Goal: Transaction & Acquisition: Purchase product/service

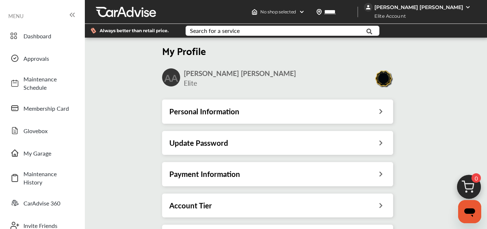
scroll to position [1, 0]
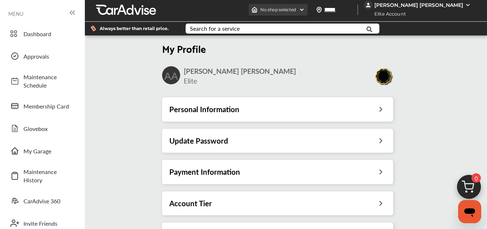
click at [260, 9] on span "No shop selected" at bounding box center [278, 10] width 36 height 6
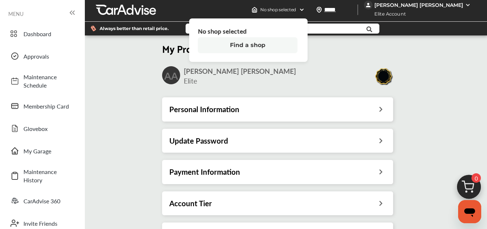
click at [213, 46] on button "Find a shop" at bounding box center [248, 45] width 100 height 16
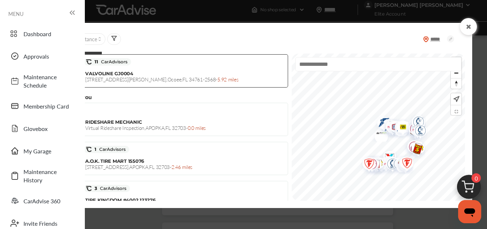
scroll to position [120, 0]
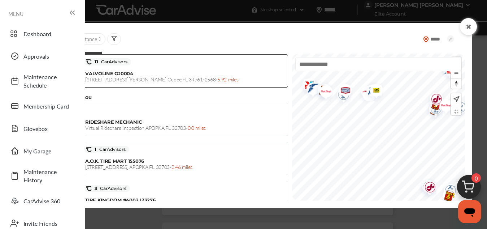
click at [280, 169] on div "Sponsored shops Sponsored 5.0 11 CarAdvisors VALVOLINE GQ0011 [STREET_ADDRESS] …" at bounding box center [260, 126] width 409 height 148
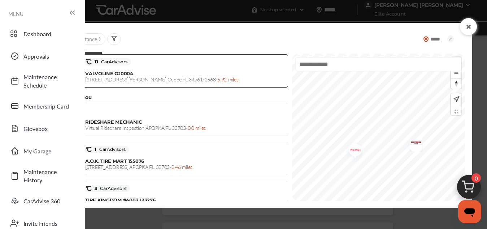
click at [348, 151] on img "Map marker" at bounding box center [353, 151] width 19 height 23
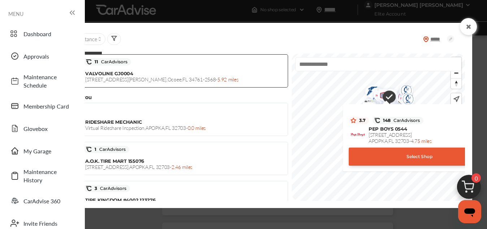
click at [372, 151] on div "Select Shop" at bounding box center [420, 156] width 142 height 18
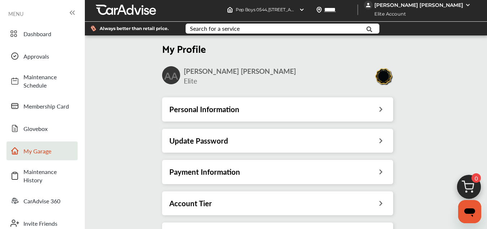
scroll to position [99, 0]
click at [205, 198] on h3 "Account Tier" at bounding box center [190, 202] width 43 height 9
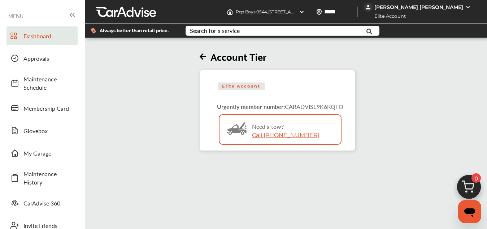
click at [43, 37] on span "Dashboard" at bounding box center [48, 36] width 51 height 8
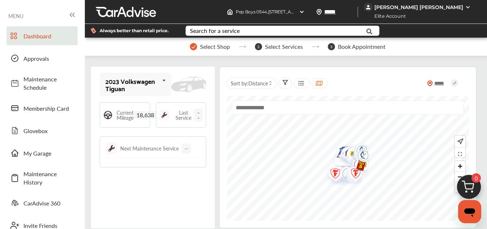
scroll to position [260, 0]
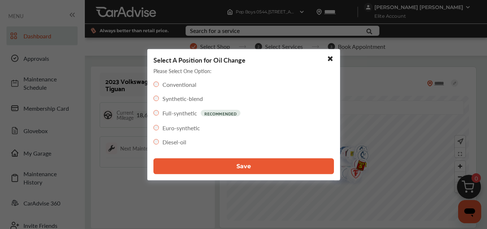
click at [212, 162] on button "Save" at bounding box center [244, 166] width 181 height 16
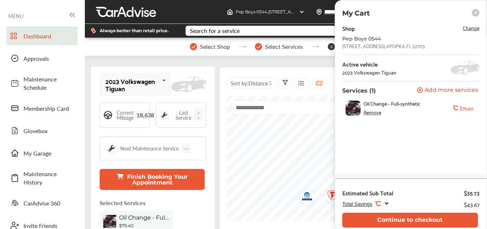
scroll to position [139, 0]
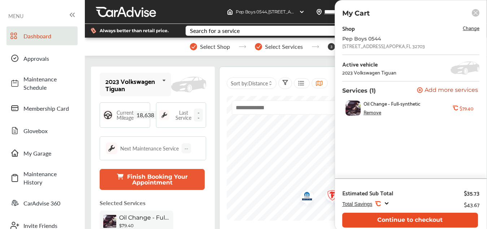
click at [385, 216] on button "Continue to checkout" at bounding box center [410, 219] width 136 height 15
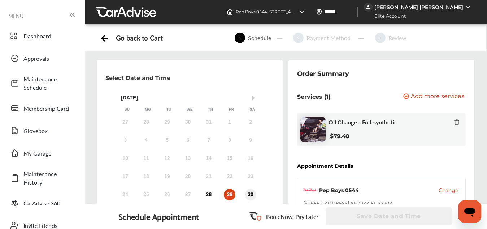
click at [253, 194] on div "30" at bounding box center [251, 195] width 12 height 12
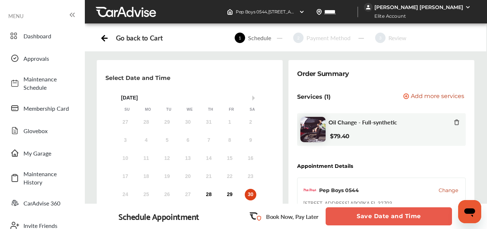
click at [378, 210] on button "Save Date and Time" at bounding box center [389, 216] width 126 height 18
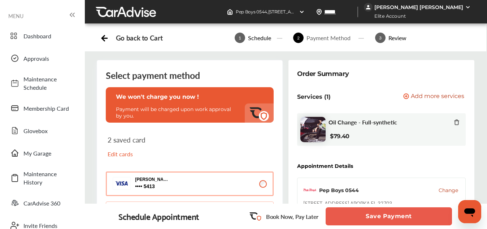
scroll to position [241, 0]
click at [389, 212] on button "Save Payment" at bounding box center [389, 216] width 126 height 18
